Goal: Task Accomplishment & Management: Complete application form

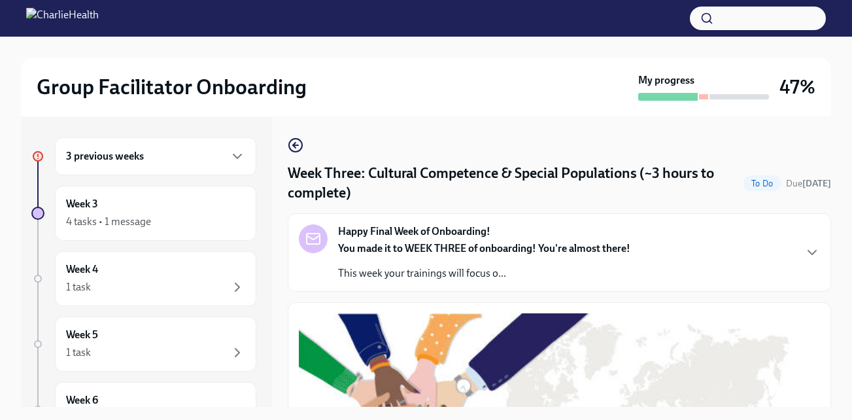
scroll to position [1065, 0]
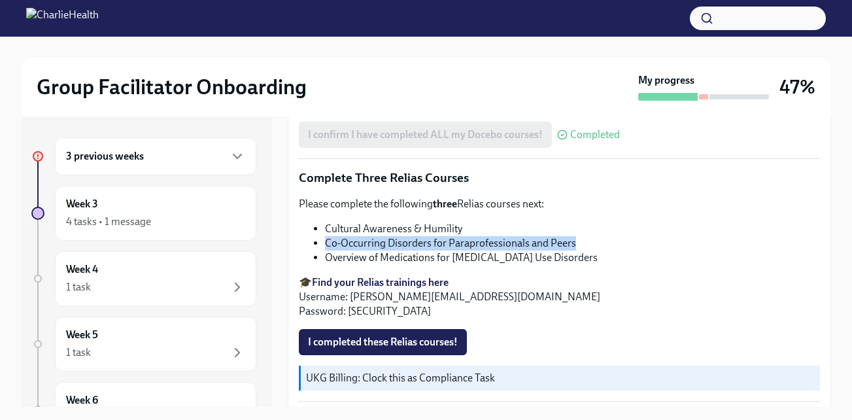
drag, startPoint x: 577, startPoint y: 240, endPoint x: 326, endPoint y: 235, distance: 250.5
click at [326, 236] on li "Co-Occurring Disorders for Paraprofessionals and Peers" at bounding box center [572, 243] width 495 height 14
copy li "Co-Occurring Disorders for Paraprofessionals and Peers"
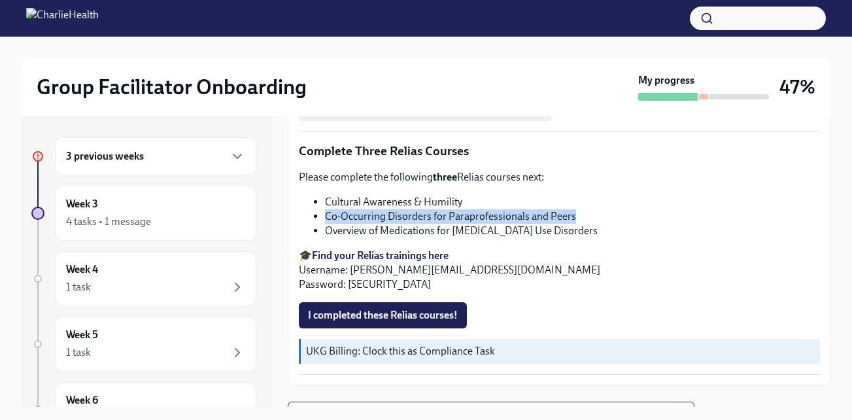
scroll to position [1095, 0]
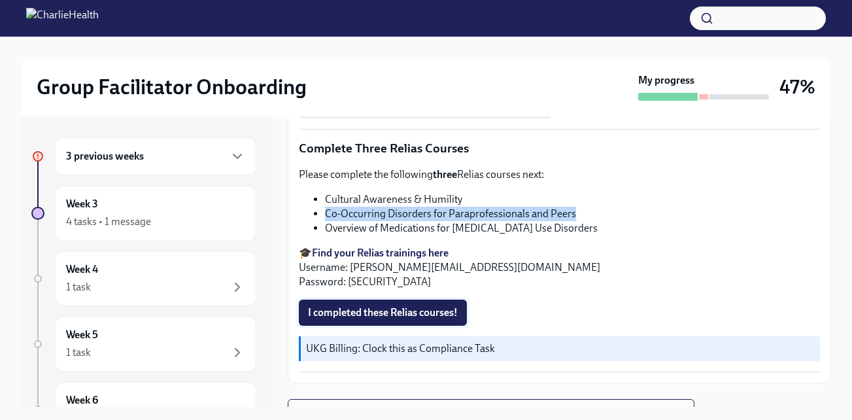
click at [383, 306] on span "I completed these Relias courses!" at bounding box center [383, 312] width 150 height 13
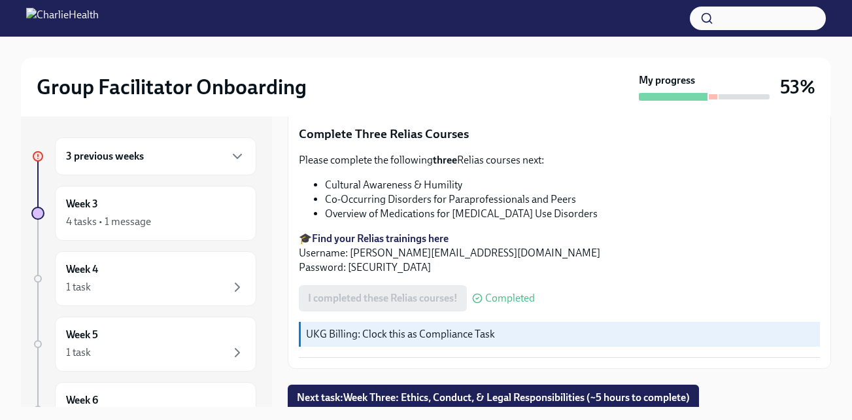
scroll to position [24, 0]
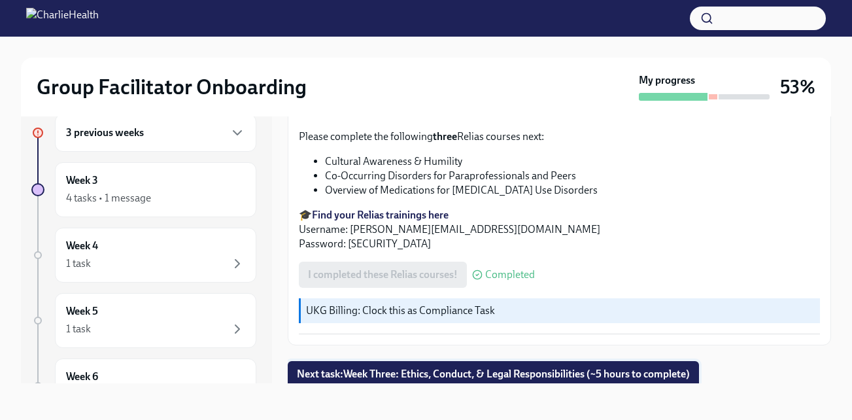
click at [428, 368] on span "Next task : Week Three: Ethics, Conduct, & Legal Responsibilities (~5 hours to …" at bounding box center [493, 374] width 393 height 13
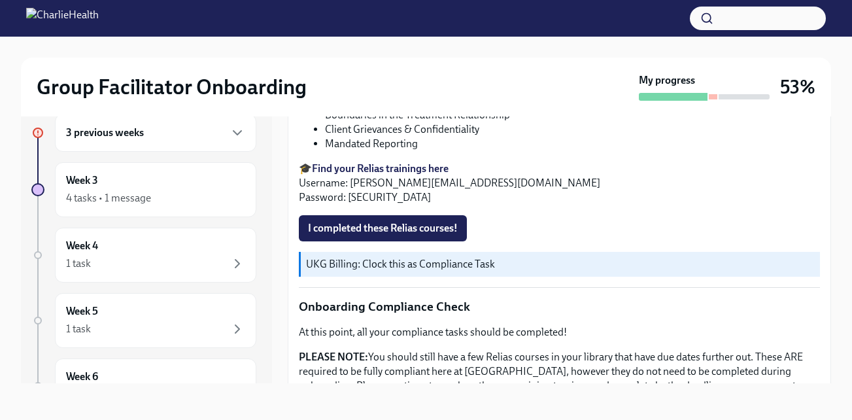
scroll to position [682, 0]
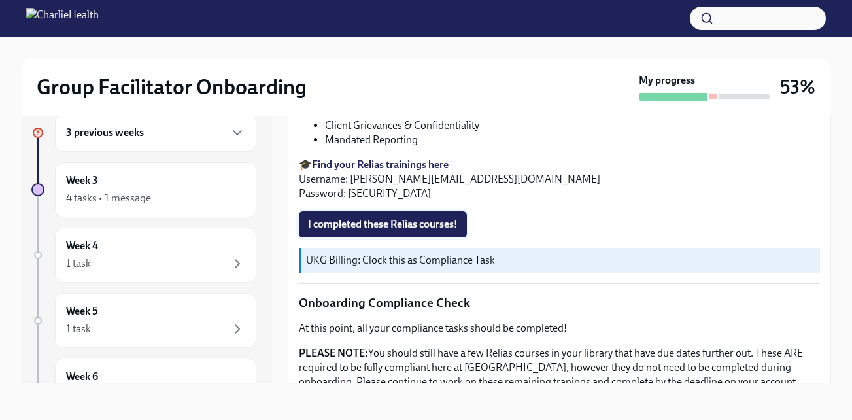
click at [400, 211] on button "I completed these Relias courses!" at bounding box center [383, 224] width 168 height 26
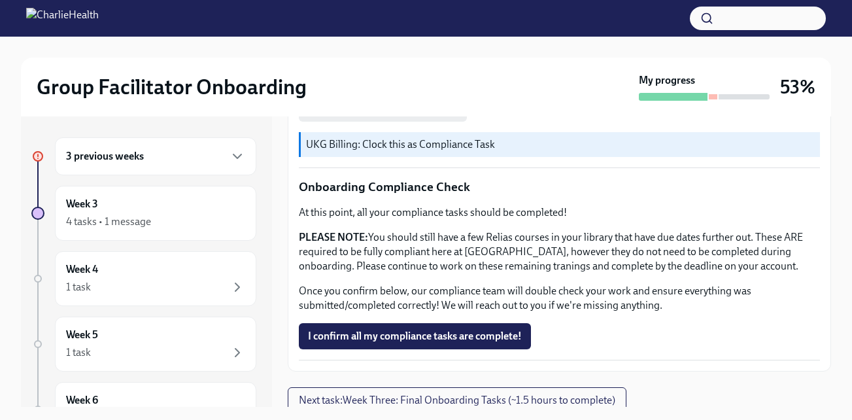
scroll to position [24, 0]
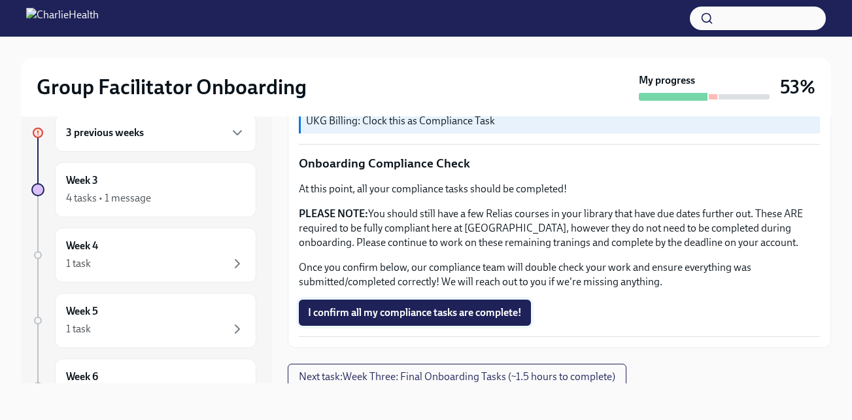
click at [435, 306] on span "I confirm all my compliance tasks are complete!" at bounding box center [415, 312] width 214 height 13
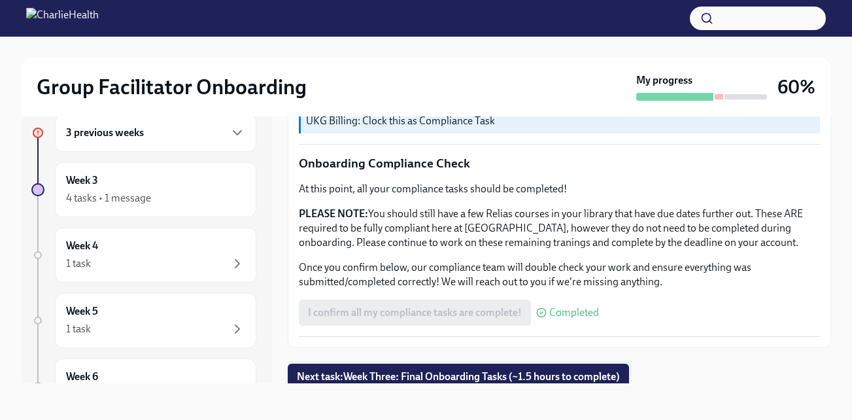
click at [456, 370] on span "Next task : Week Three: Final Onboarding Tasks (~1.5 hours to complete)" at bounding box center [458, 376] width 323 height 13
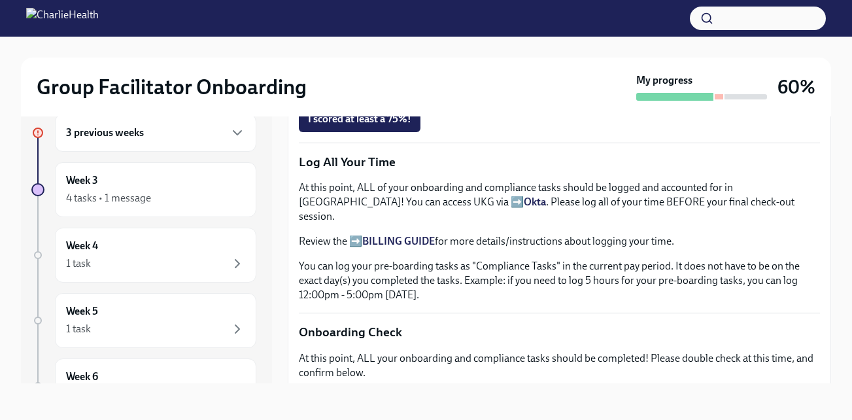
scroll to position [867, 0]
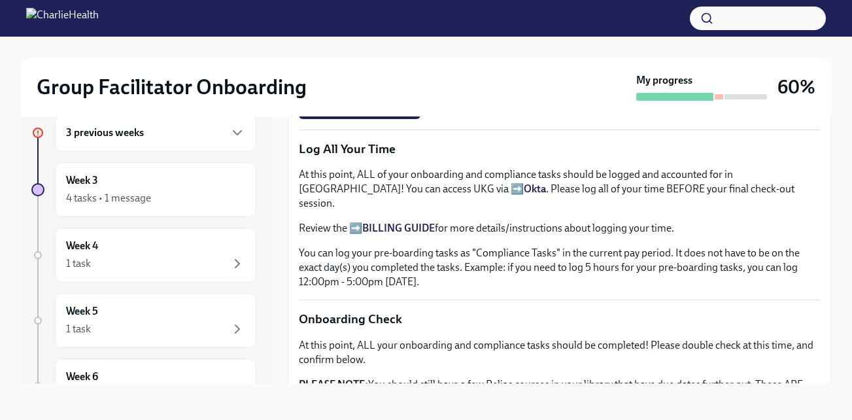
click at [469, 266] on p "You can log your pre-boarding tasks as "Compliance Tasks" in the current pay pe…" at bounding box center [559, 267] width 521 height 43
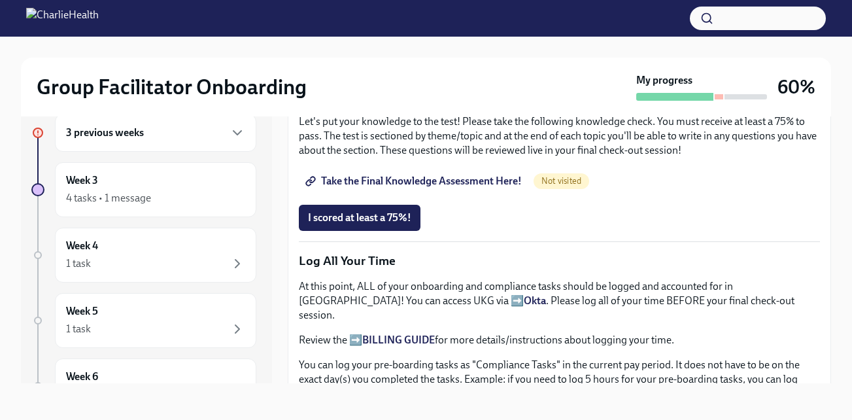
scroll to position [755, 0]
click at [377, 175] on span "Take the Final Knowledge Assessment Here!" at bounding box center [415, 181] width 214 height 13
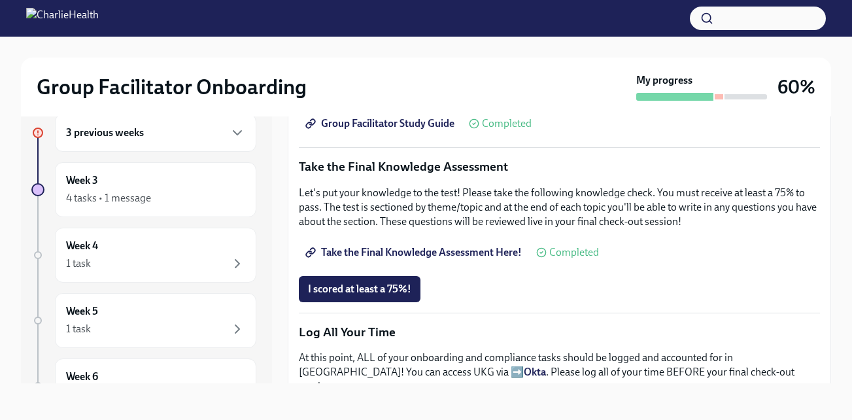
scroll to position [685, 0]
click at [430, 245] on span "Take the Final Knowledge Assessment Here!" at bounding box center [415, 251] width 214 height 13
click at [384, 282] on span "I scored at least a 75%!" at bounding box center [359, 288] width 103 height 13
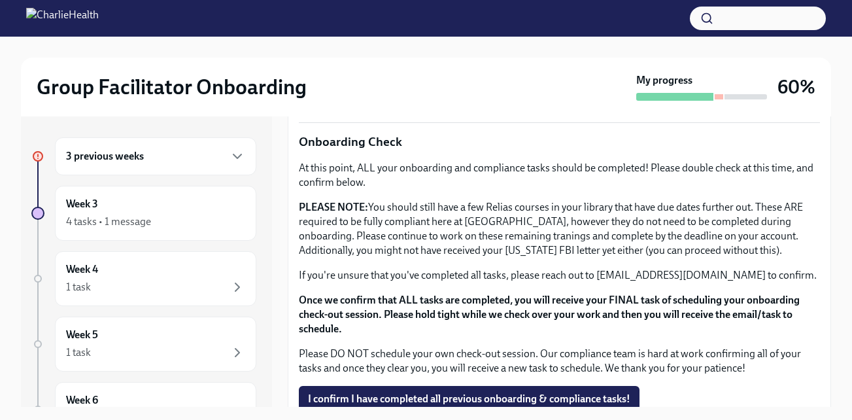
scroll to position [1072, 0]
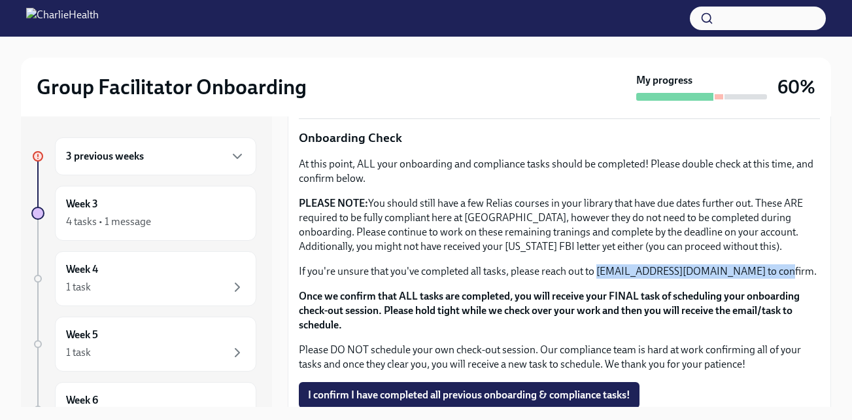
drag, startPoint x: 598, startPoint y: 248, endPoint x: 774, endPoint y: 255, distance: 176.7
click at [774, 264] on p "If you're unsure that you've completed all tasks, please reach out to [EMAIL_AD…" at bounding box center [559, 271] width 521 height 14
copy p "[EMAIL_ADDRESS][DOMAIN_NAME]"
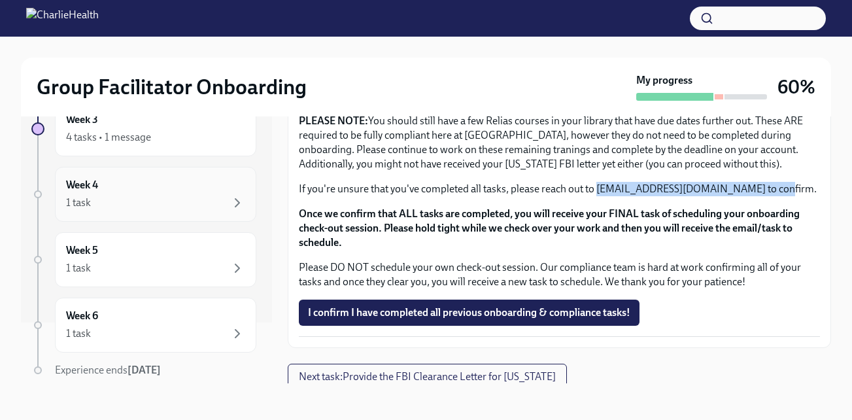
scroll to position [56, 0]
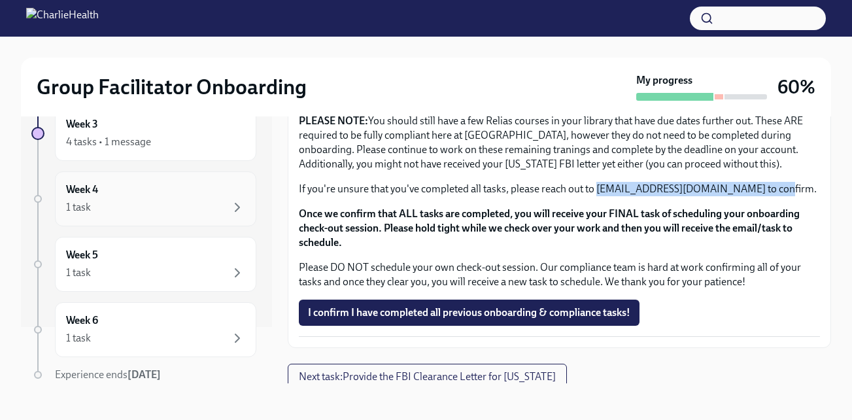
click at [180, 201] on div "1 task" at bounding box center [155, 207] width 179 height 16
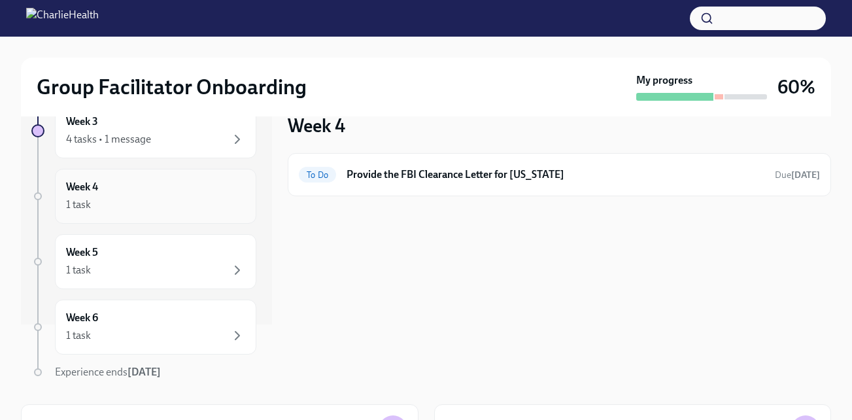
scroll to position [60, 0]
click at [157, 260] on div "Week 5 1 task" at bounding box center [155, 261] width 179 height 33
click at [158, 334] on div "1 task" at bounding box center [155, 335] width 179 height 16
click at [149, 279] on div "Week 5 1 task" at bounding box center [155, 260] width 201 height 55
click at [145, 252] on div "Week 5 1 task" at bounding box center [155, 261] width 179 height 33
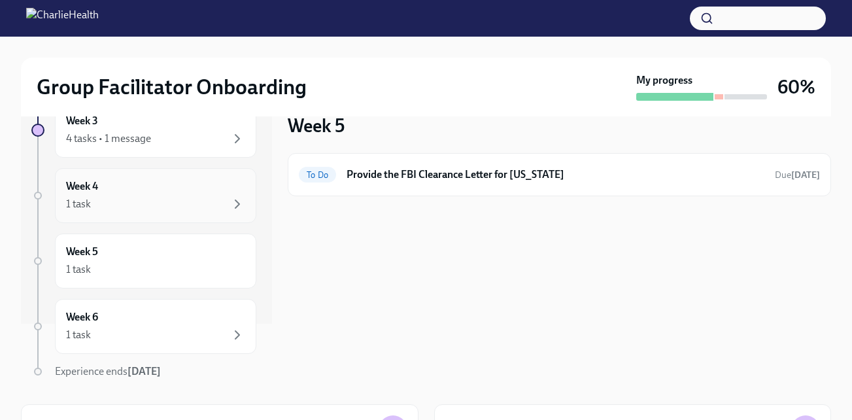
click at [142, 210] on div "1 task" at bounding box center [155, 204] width 179 height 16
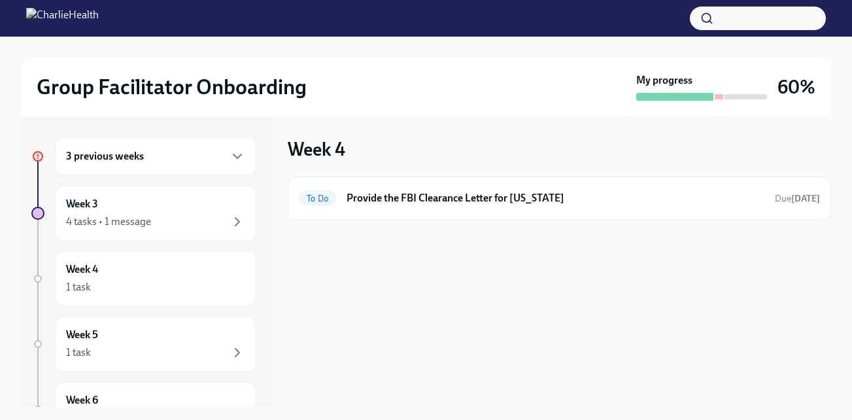
click at [717, 97] on div at bounding box center [719, 96] width 9 height 5
click at [230, 152] on icon "button" at bounding box center [238, 156] width 16 height 16
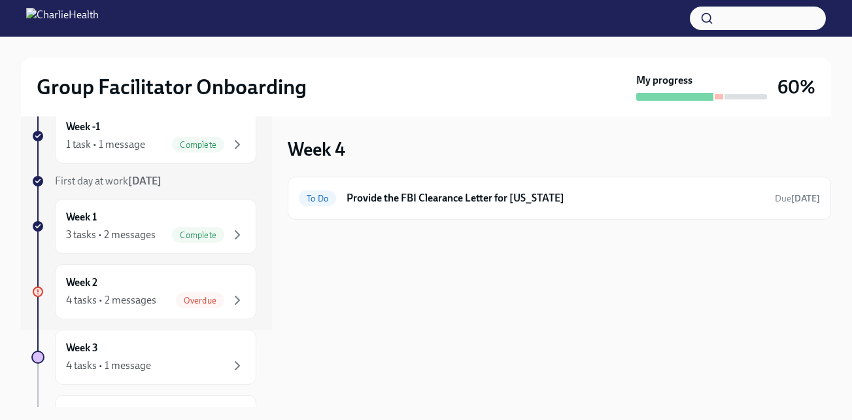
scroll to position [78, 0]
click at [154, 301] on div "4 tasks • 2 messages" at bounding box center [111, 299] width 90 height 14
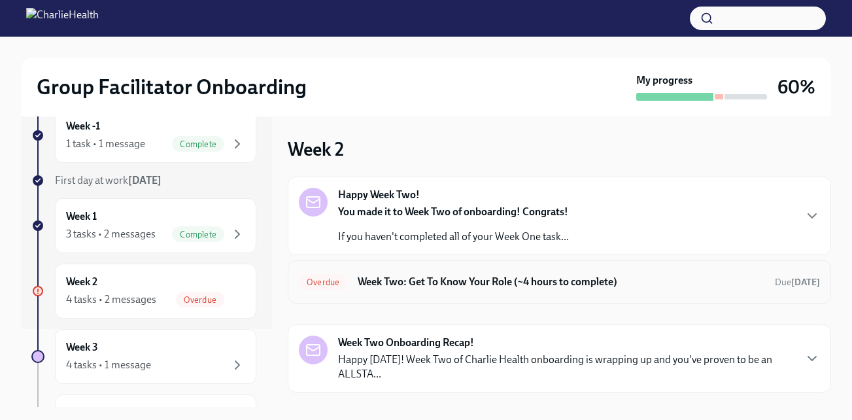
click at [490, 288] on h6 "Week Two: Get To Know Your Role (~4 hours to complete)" at bounding box center [561, 282] width 407 height 14
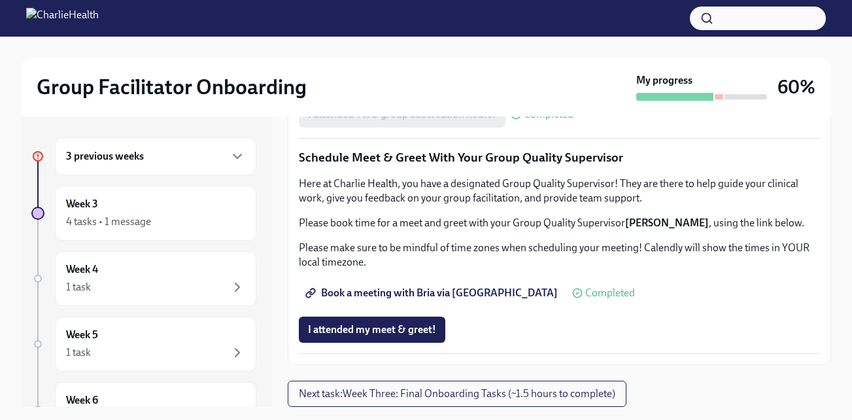
scroll to position [24, 0]
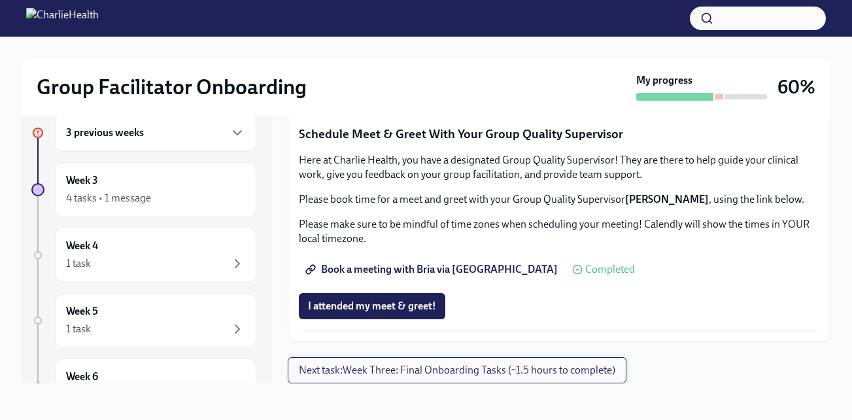
click at [499, 373] on span "Next task : Week Three: Final Onboarding Tasks (~1.5 hours to complete)" at bounding box center [457, 370] width 316 height 13
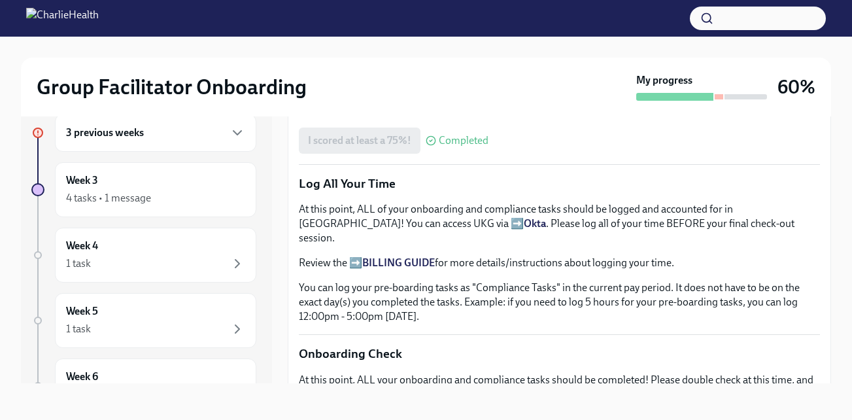
scroll to position [833, 0]
click at [230, 134] on icon "button" at bounding box center [238, 133] width 16 height 16
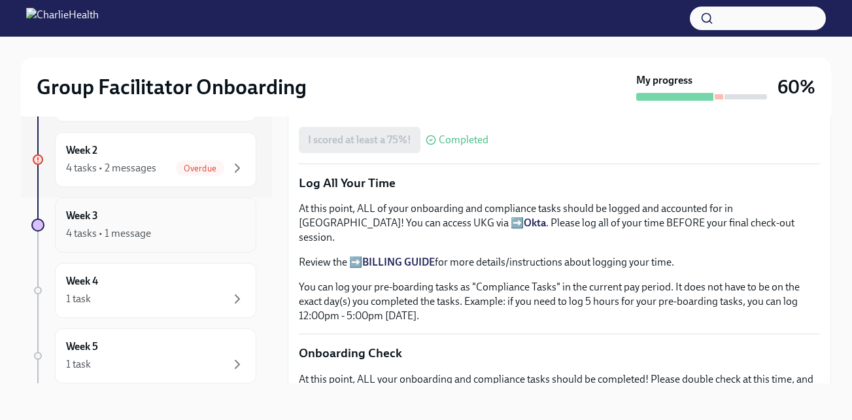
scroll to position [195, 0]
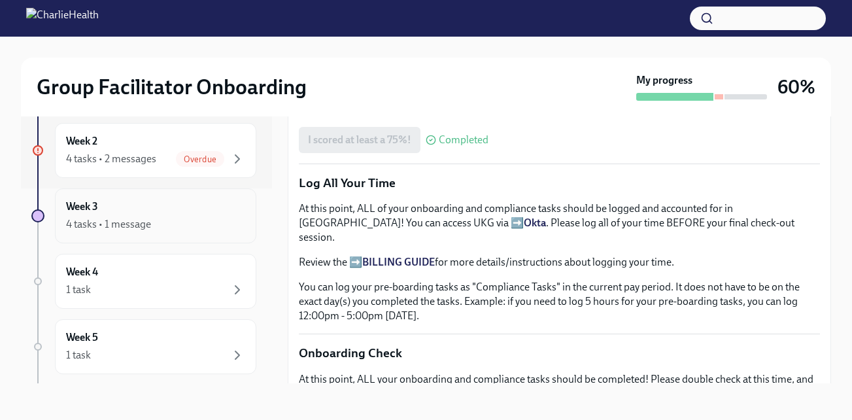
click at [149, 218] on div "4 tasks • 1 message" at bounding box center [108, 224] width 85 height 14
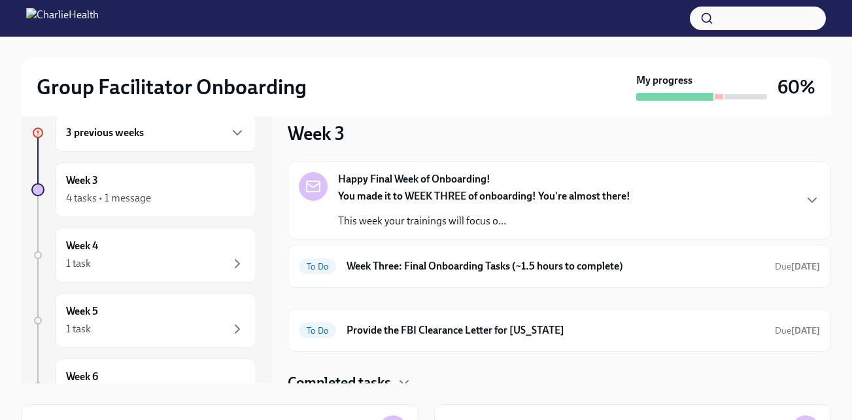
scroll to position [110, 0]
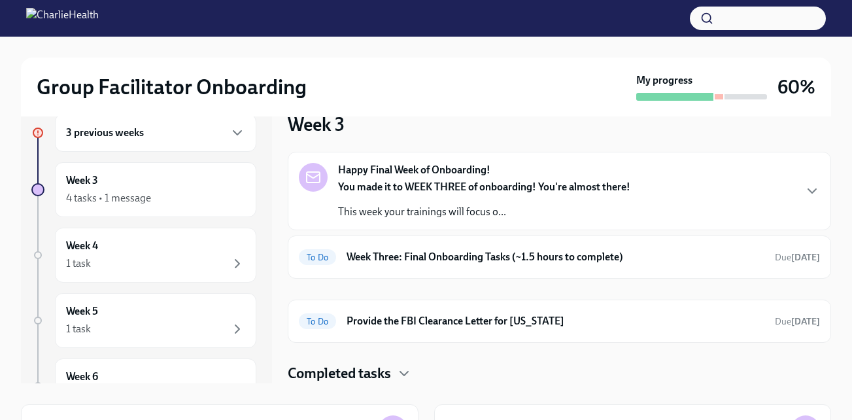
click at [534, 254] on h6 "Week Three: Final Onboarding Tasks (~1.5 hours to complete)" at bounding box center [556, 257] width 418 height 14
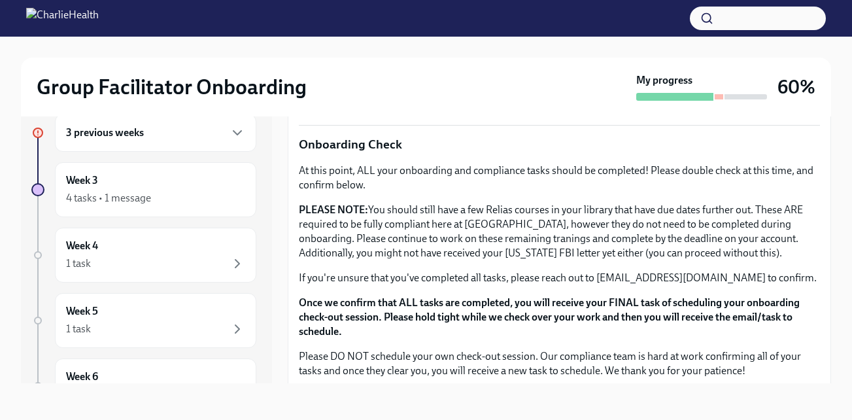
scroll to position [1131, 0]
